Goal: Check status

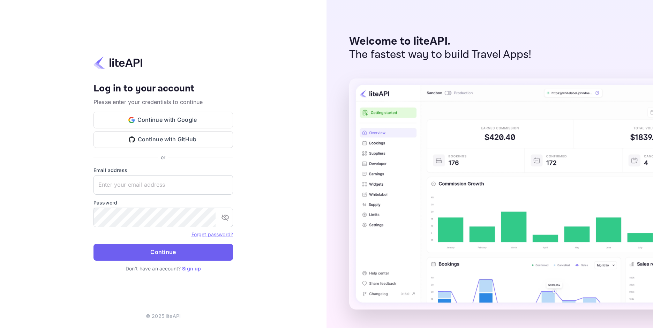
type input "[EMAIL_ADDRESS][DOMAIN_NAME]"
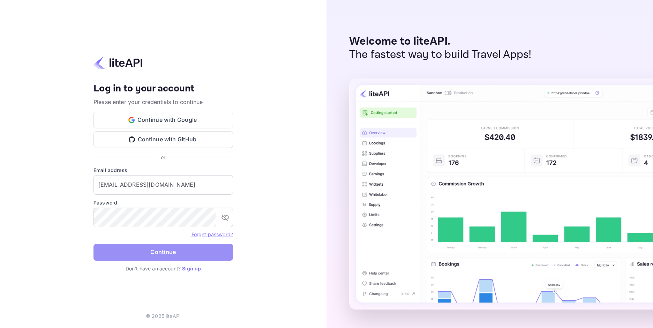
click at [168, 248] on button "Continue" at bounding box center [164, 252] width 140 height 17
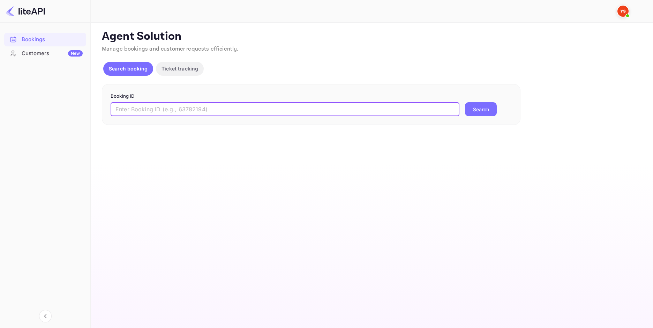
click at [246, 114] on input "text" at bounding box center [285, 109] width 349 height 14
paste input "8953866"
type input "8953866"
click at [470, 105] on button "Search" at bounding box center [481, 109] width 32 height 14
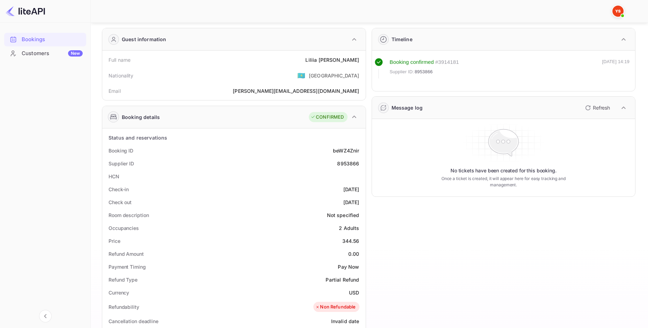
scroll to position [35, 0]
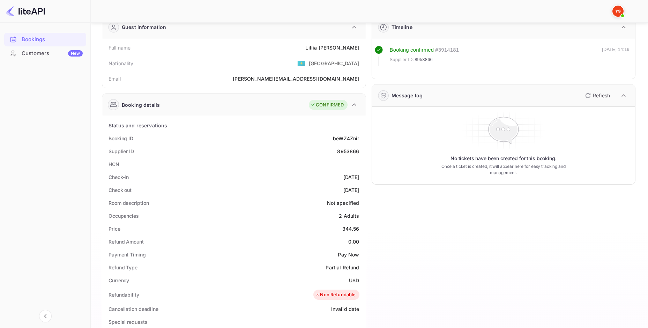
click at [338, 47] on div "[PERSON_NAME]" at bounding box center [332, 47] width 54 height 7
copy div "[PERSON_NAME]"
click at [351, 232] on div "344.56" at bounding box center [350, 228] width 17 height 7
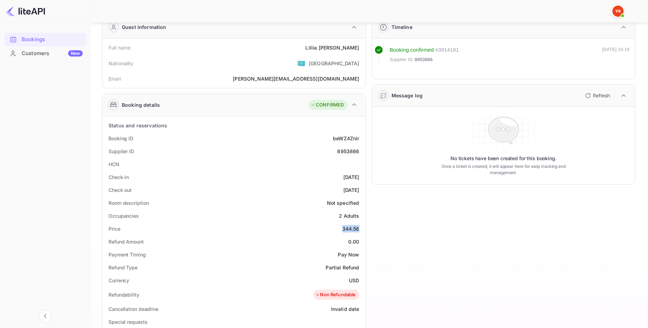
click at [351, 232] on div "344.56" at bounding box center [350, 228] width 17 height 7
copy div "344.56"
click at [355, 279] on div "USD" at bounding box center [354, 280] width 10 height 7
copy div "USD"
